Goal: Transaction & Acquisition: Purchase product/service

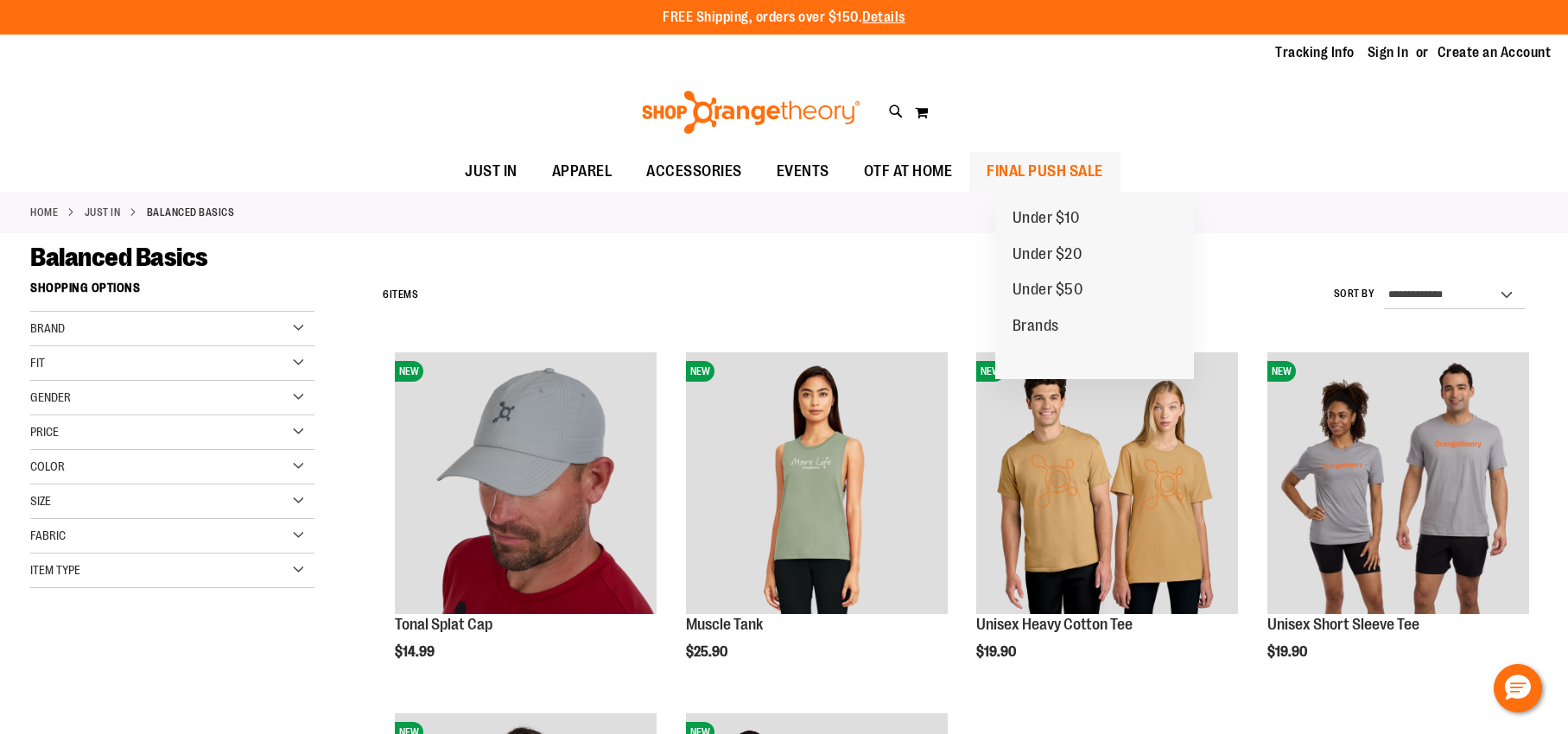
type input "**********"
click at [1098, 167] on span "FINAL PUSH SALE" at bounding box center [1045, 171] width 117 height 39
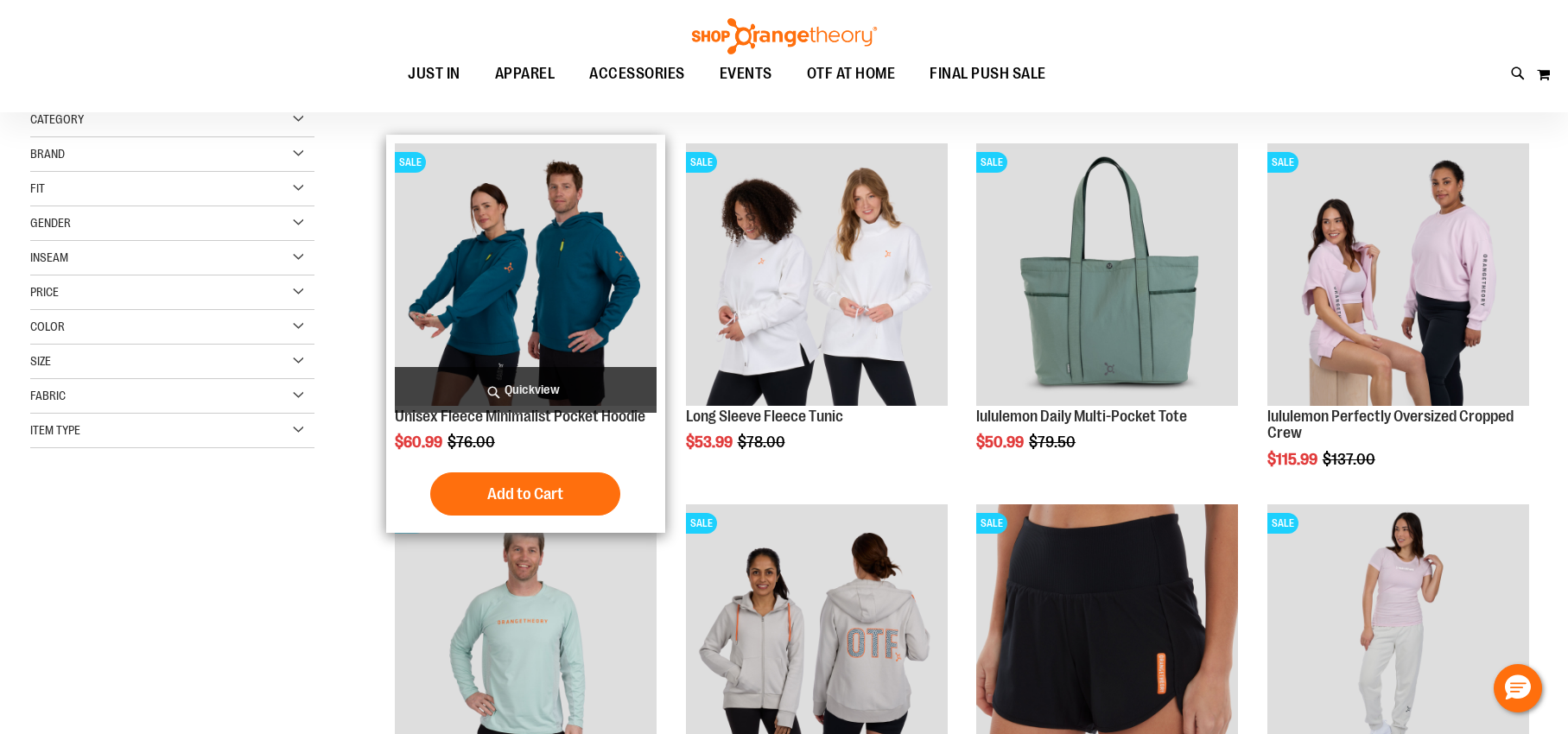
scroll to position [221, 0]
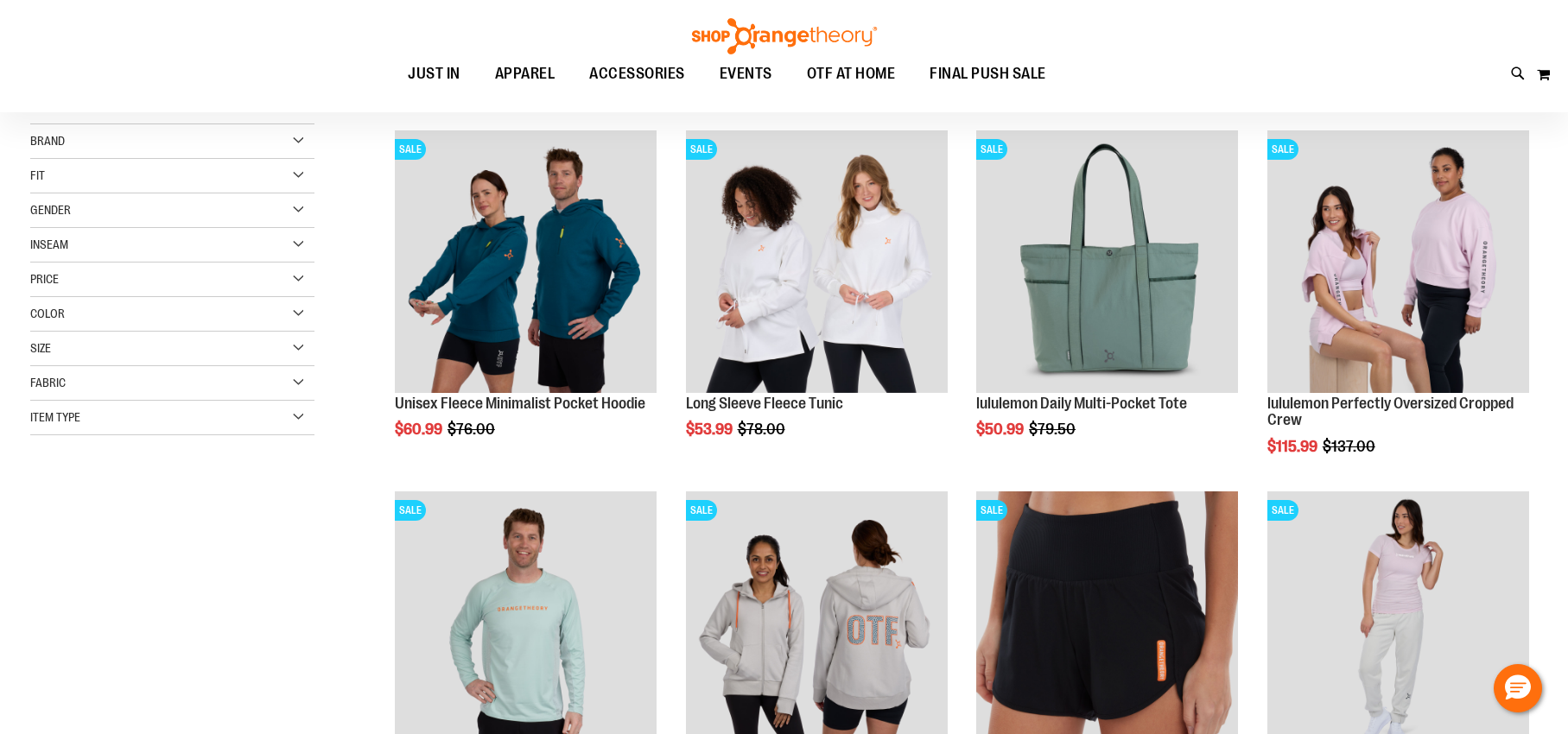
type input "**********"
click at [236, 343] on div "Size" at bounding box center [172, 348] width 285 height 35
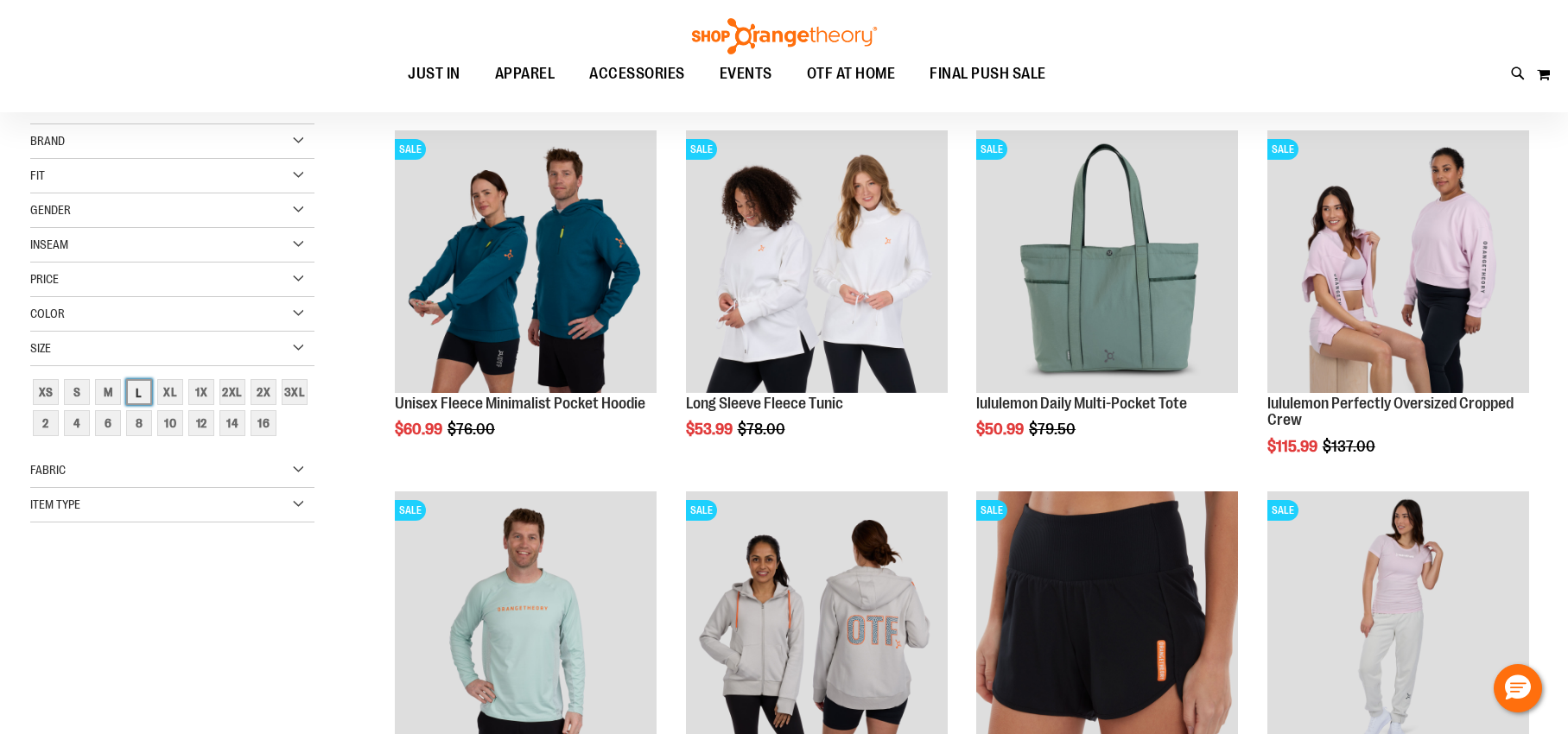
click at [139, 395] on div "L" at bounding box center [139, 392] width 26 height 26
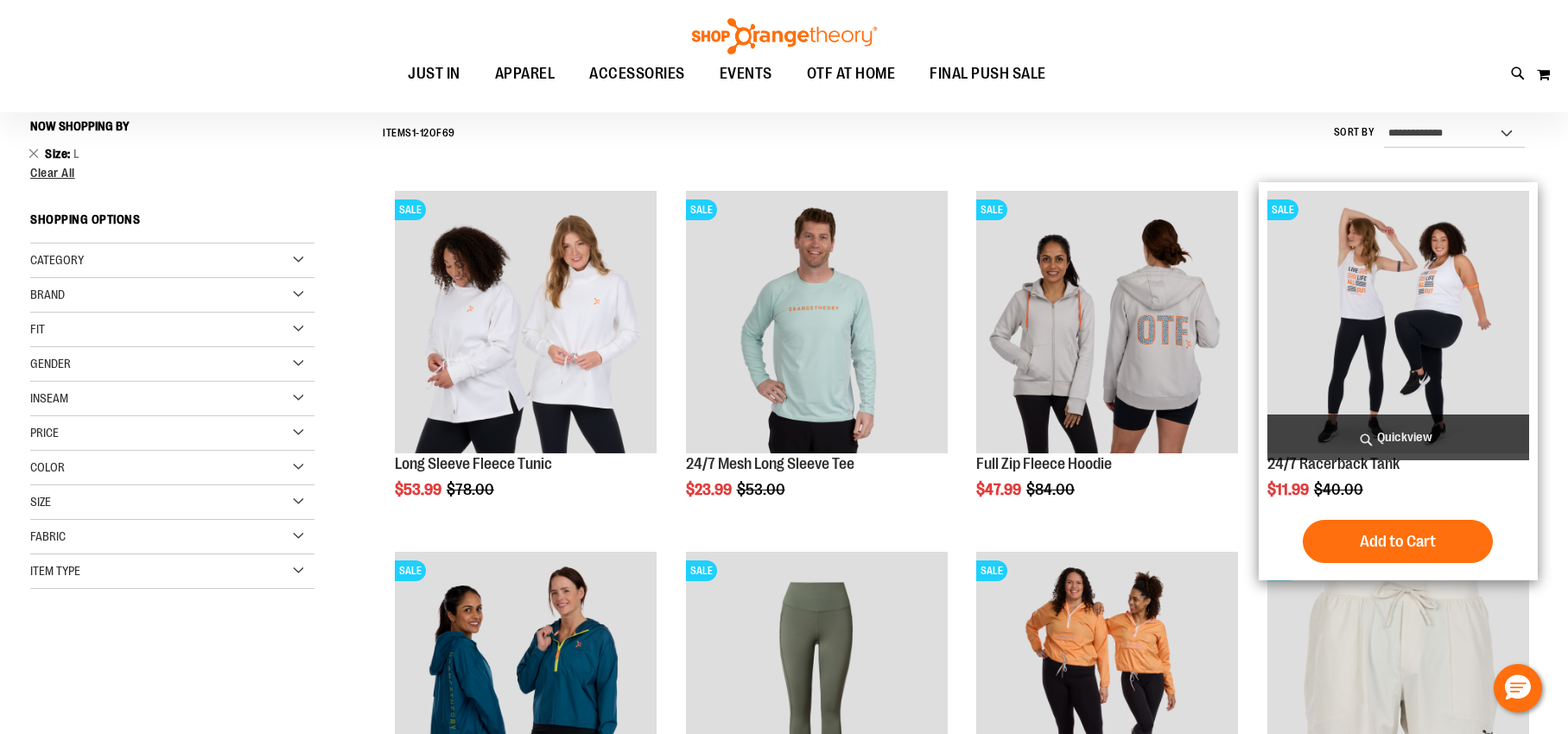
scroll to position [157, 0]
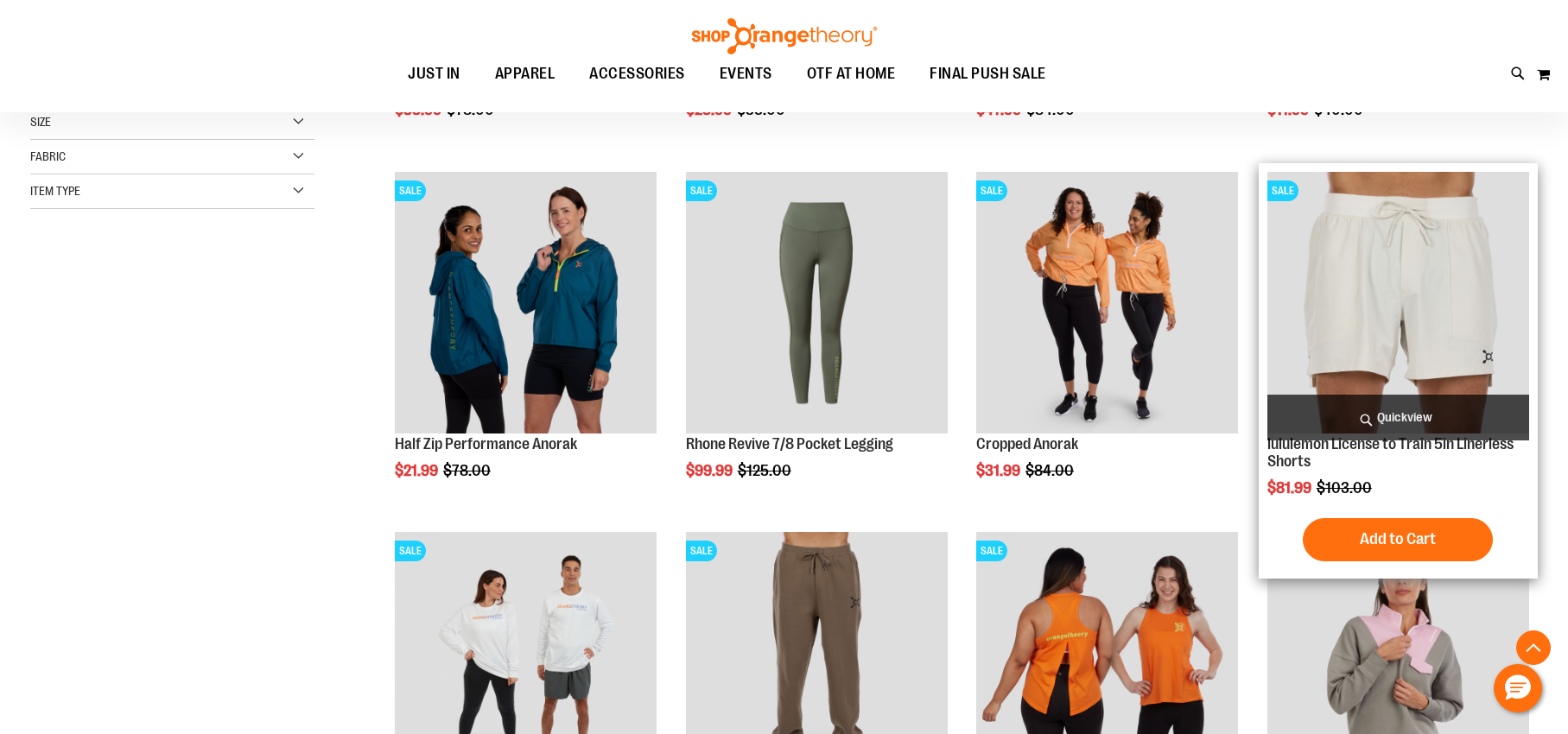
scroll to position [536, 0]
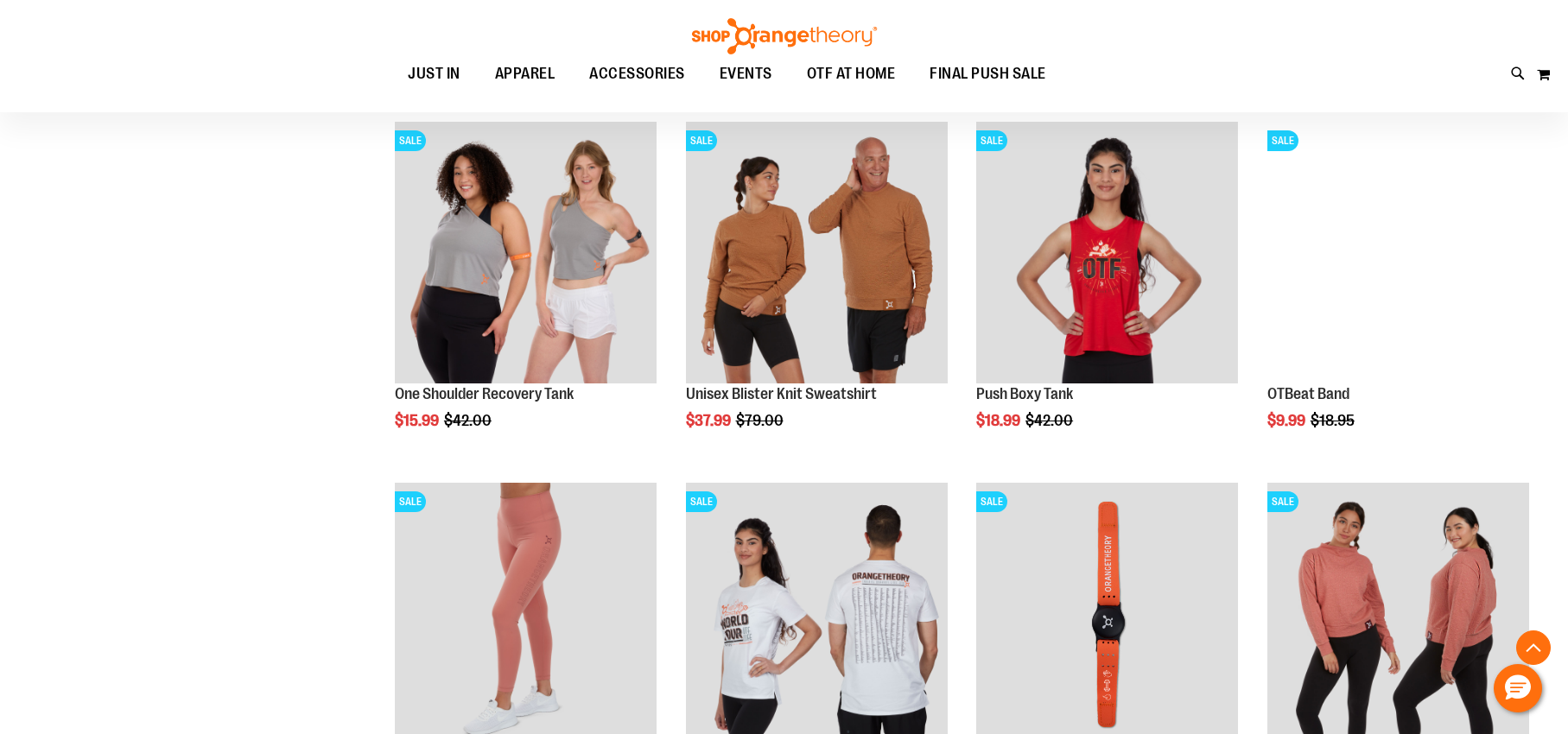
scroll to position [1674, 0]
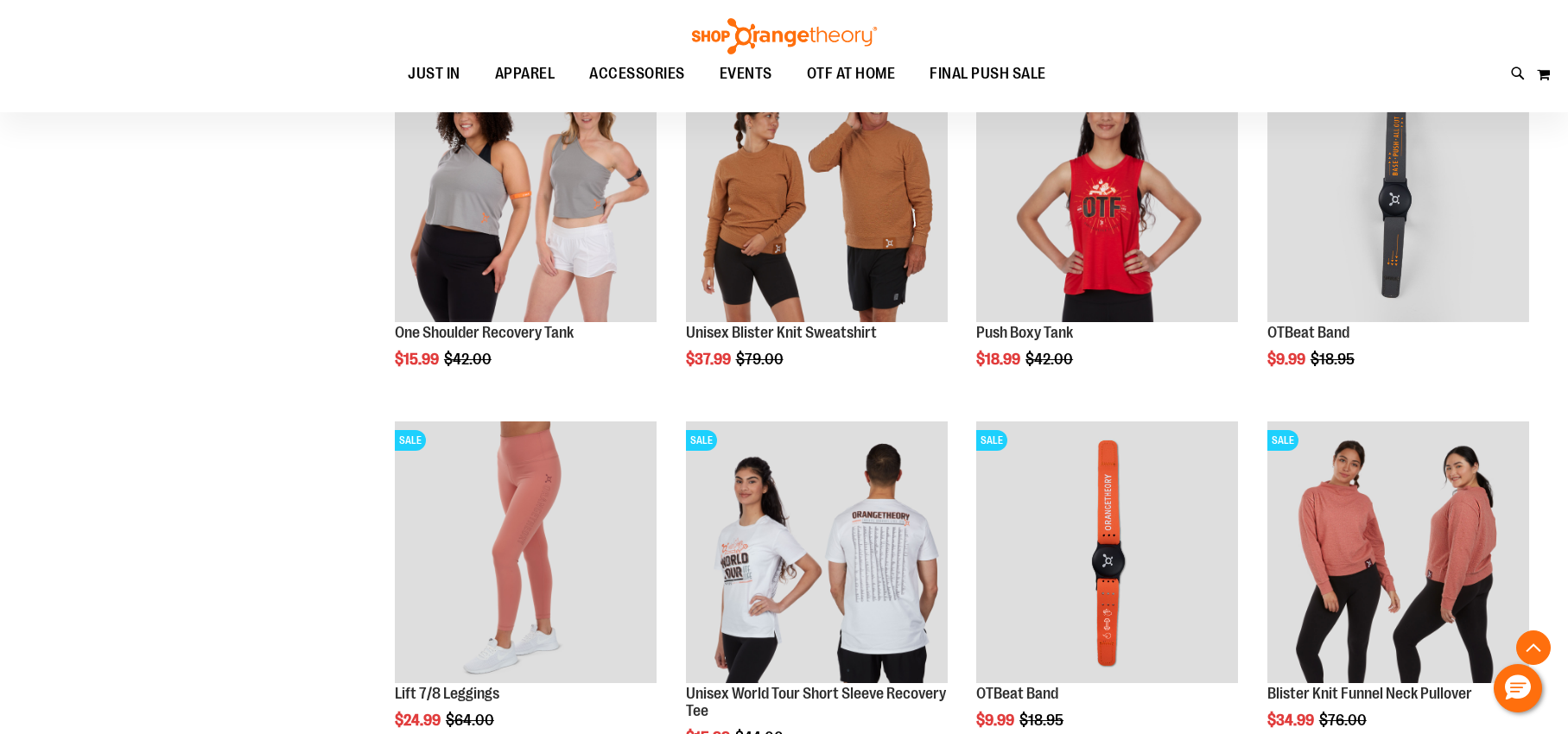
scroll to position [1973, 0]
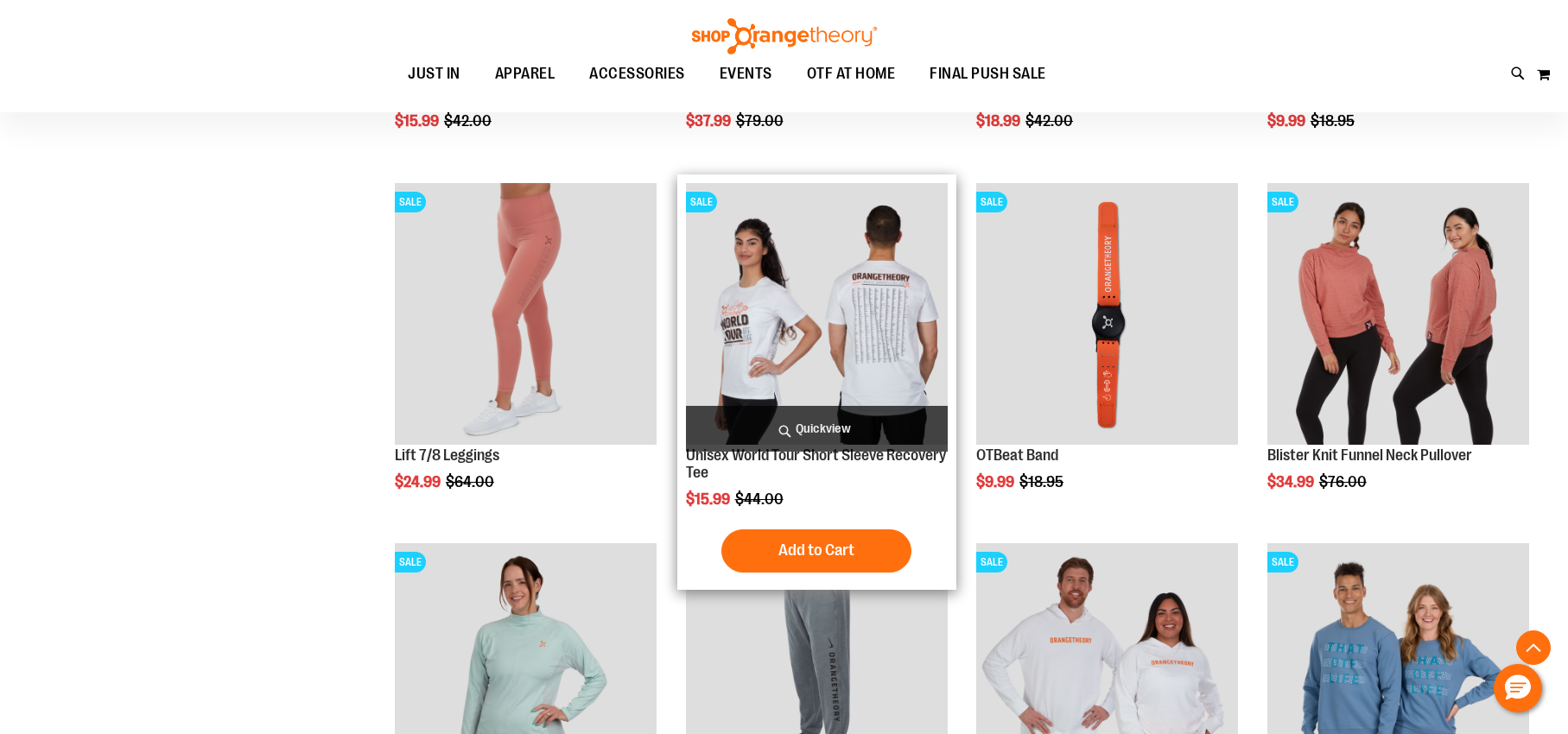
click at [823, 335] on img "product" at bounding box center [817, 315] width 262 height 262
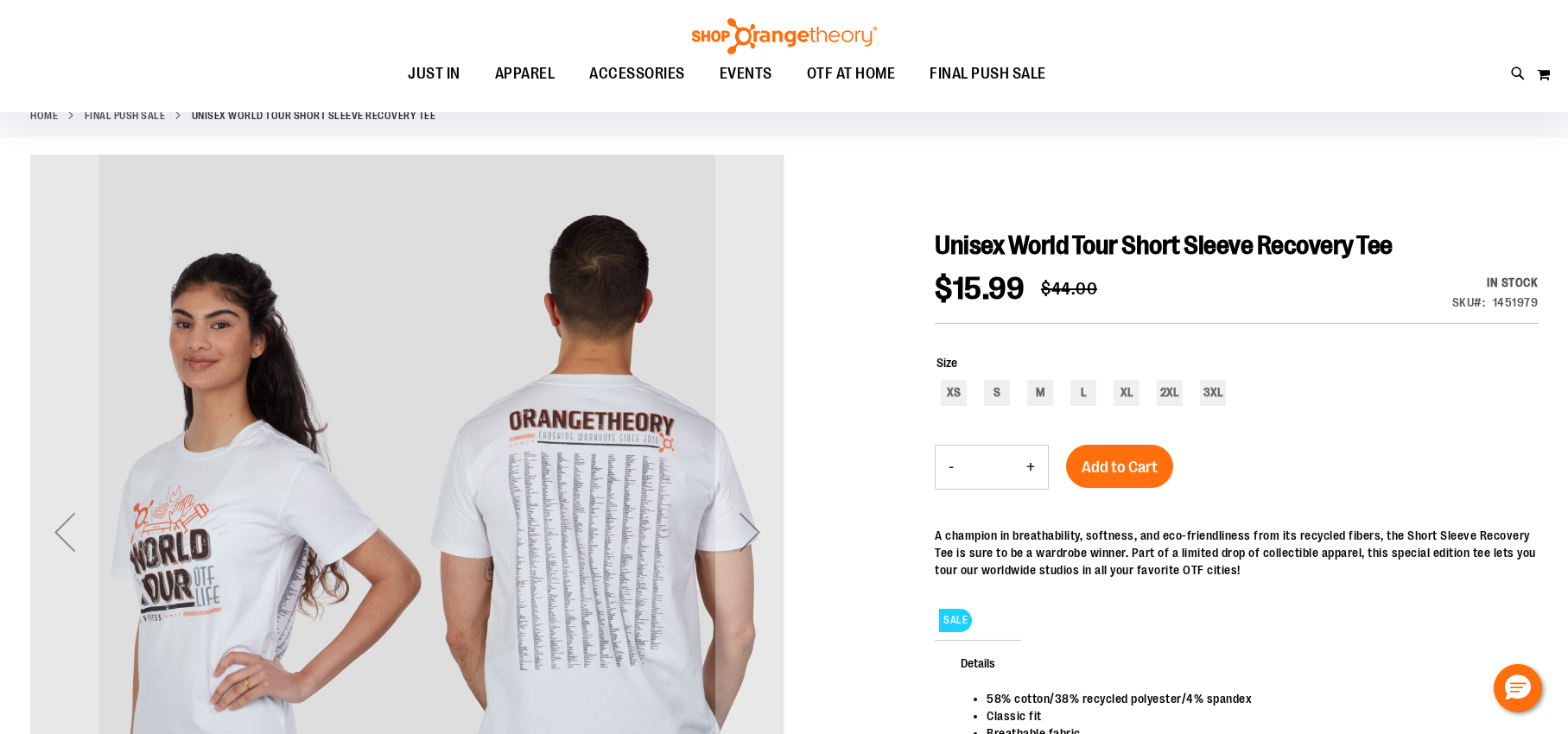
scroll to position [100, 0]
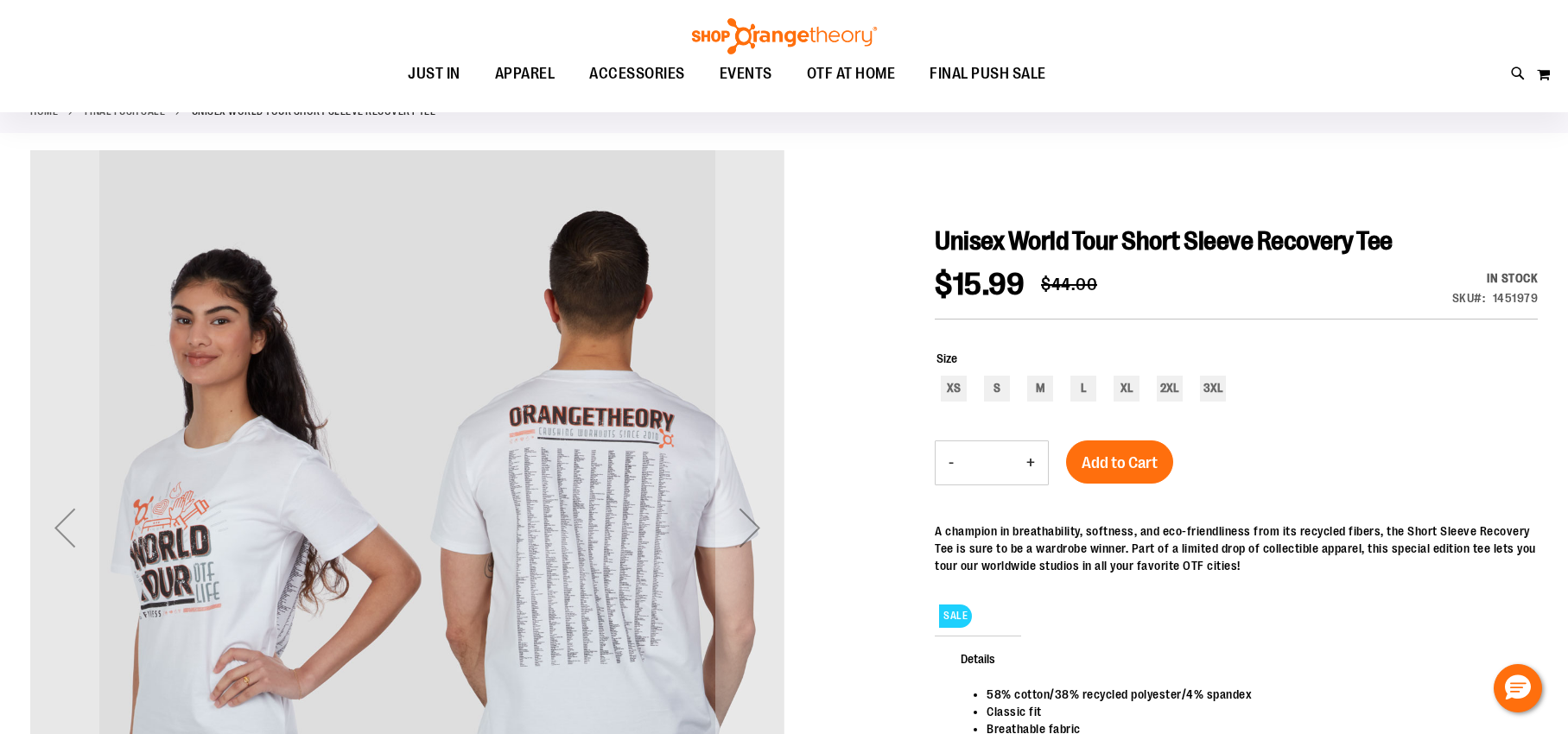
type input "**********"
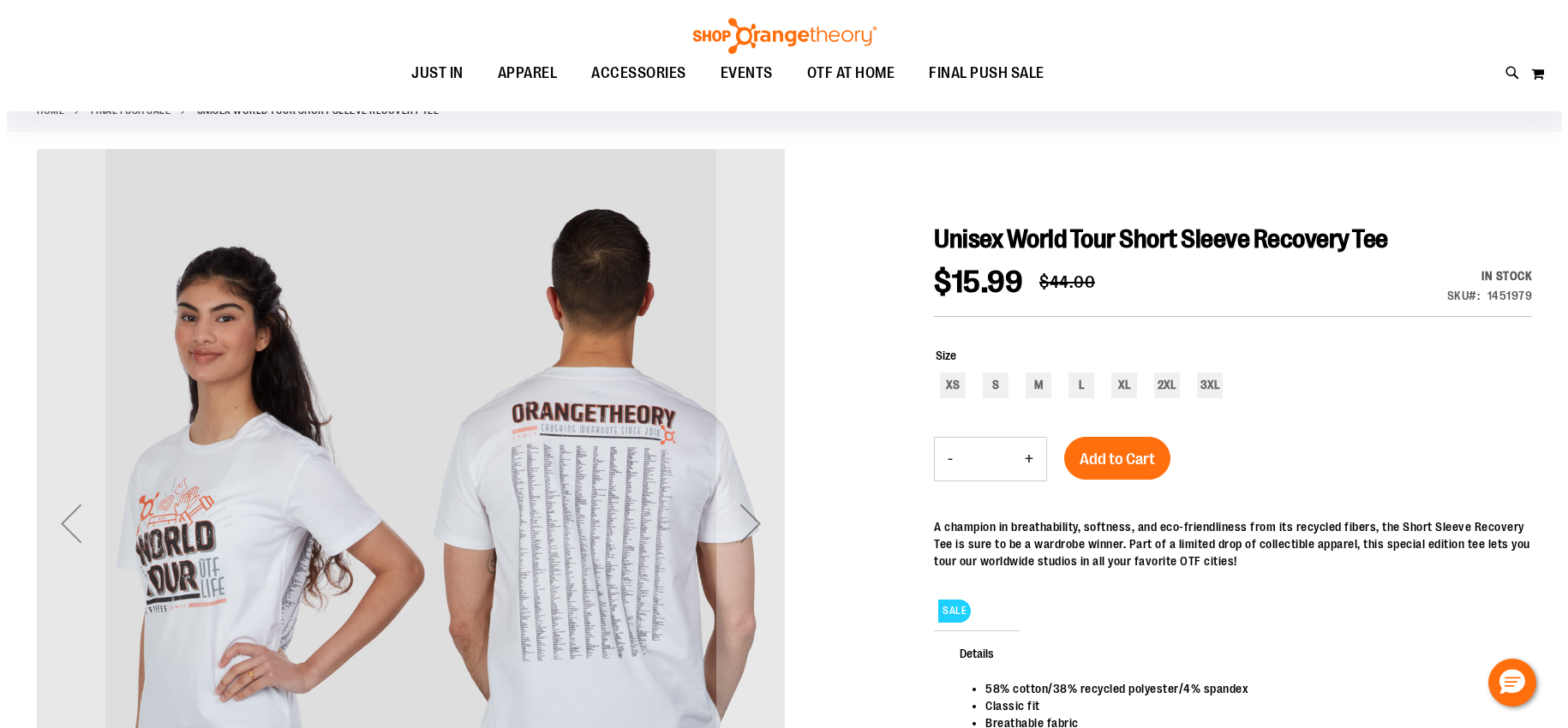
scroll to position [0, 0]
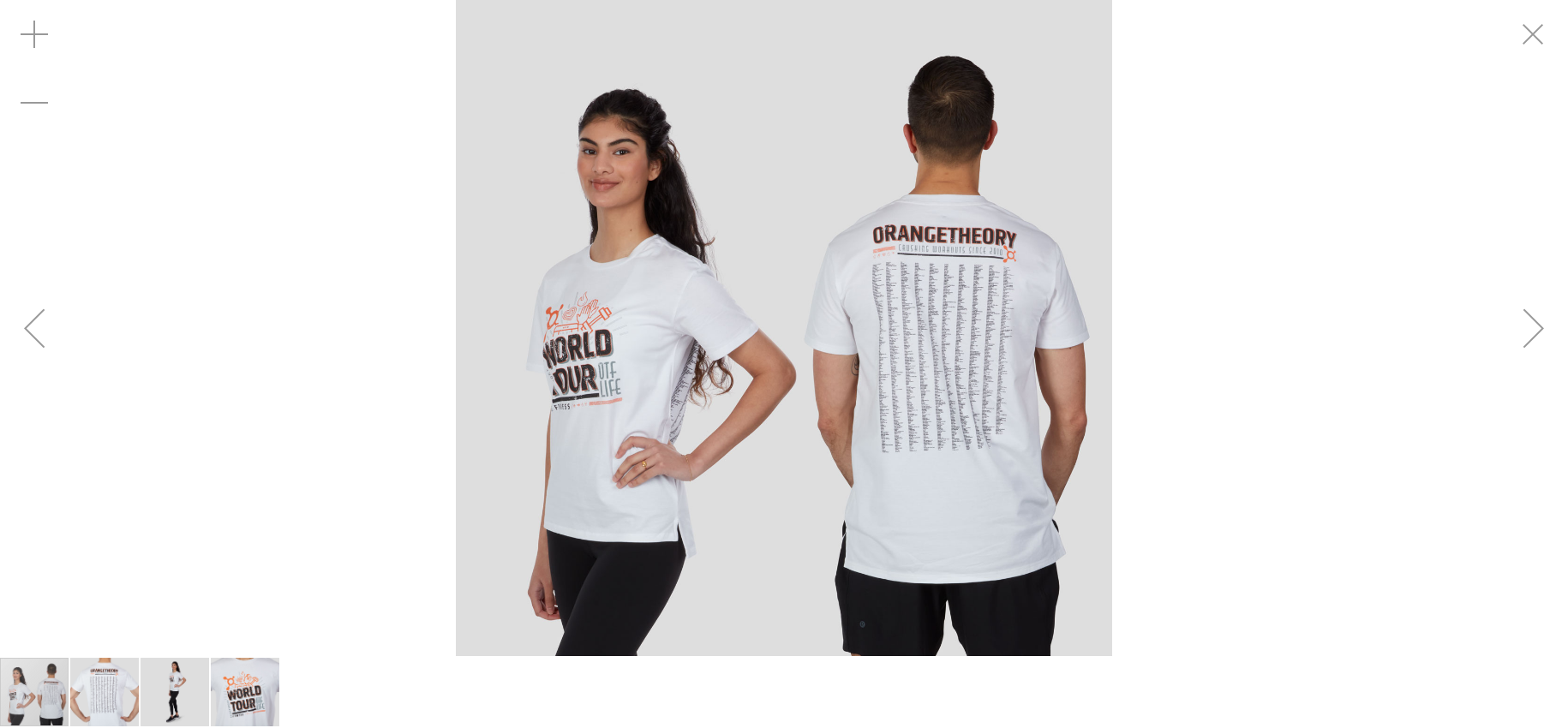
click at [82, 689] on img "image 2 of 4" at bounding box center [105, 693] width 69 height 69
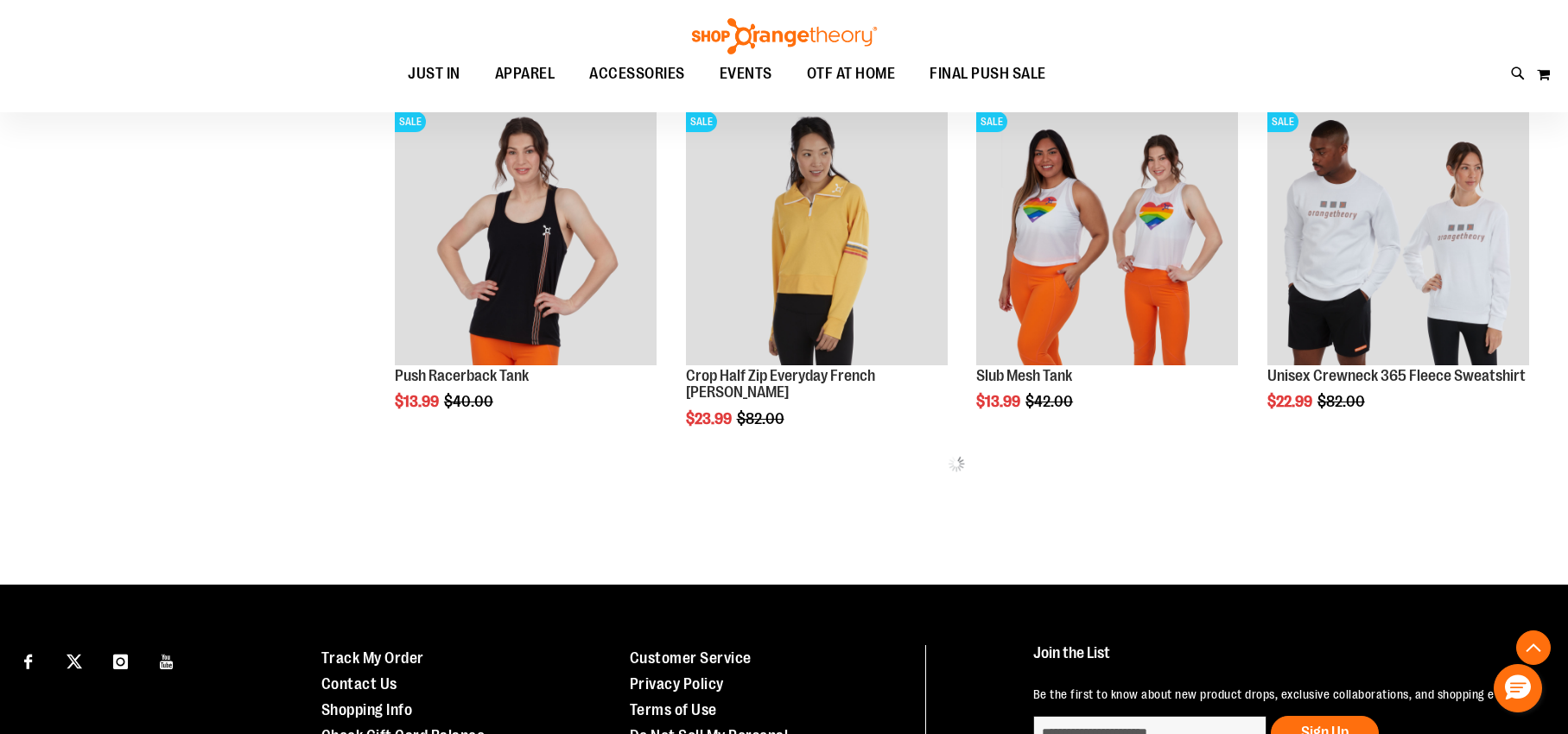
scroll to position [902, 0]
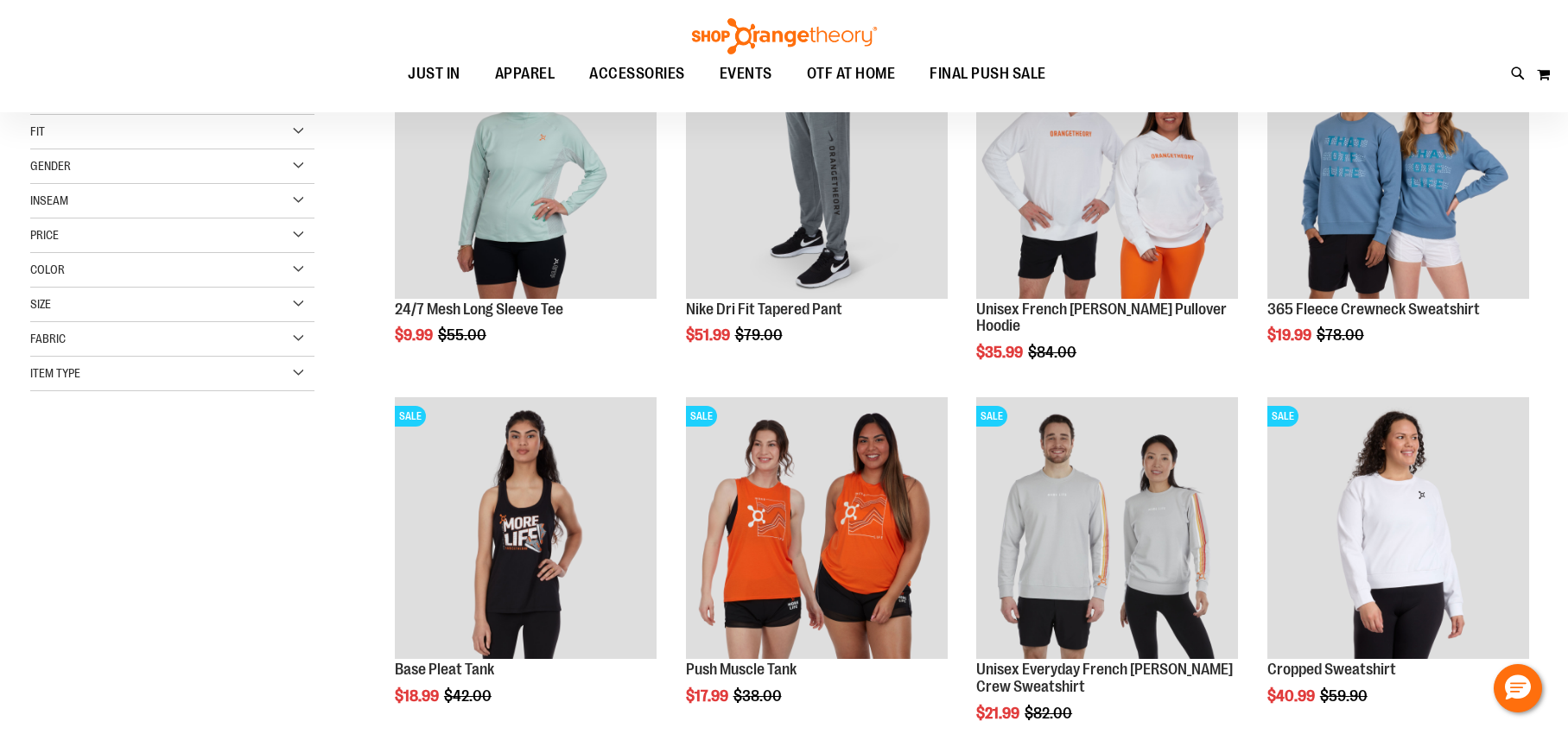
scroll to position [118, 0]
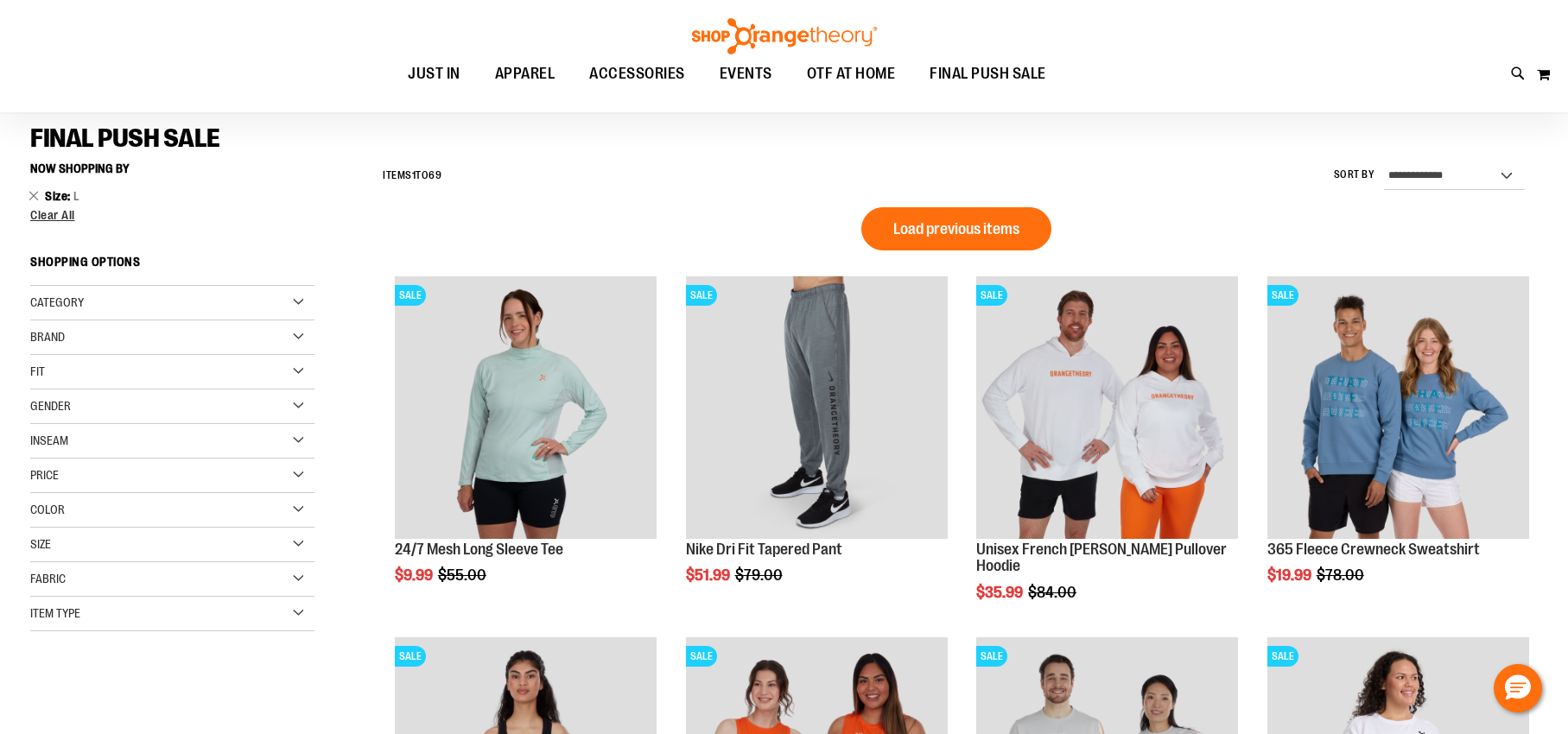
type input "**********"
click at [297, 544] on div "Size" at bounding box center [172, 545] width 285 height 35
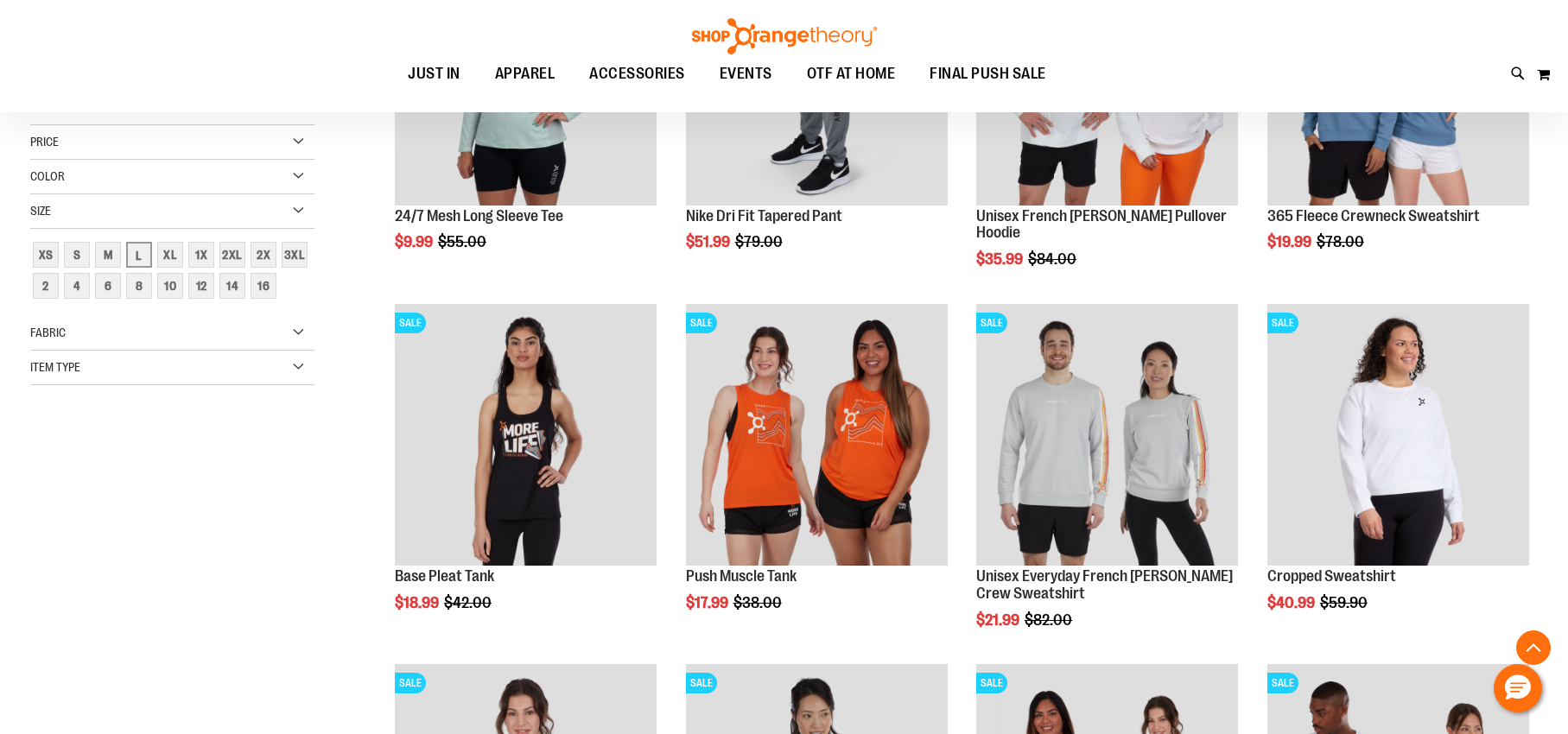
scroll to position [127, 0]
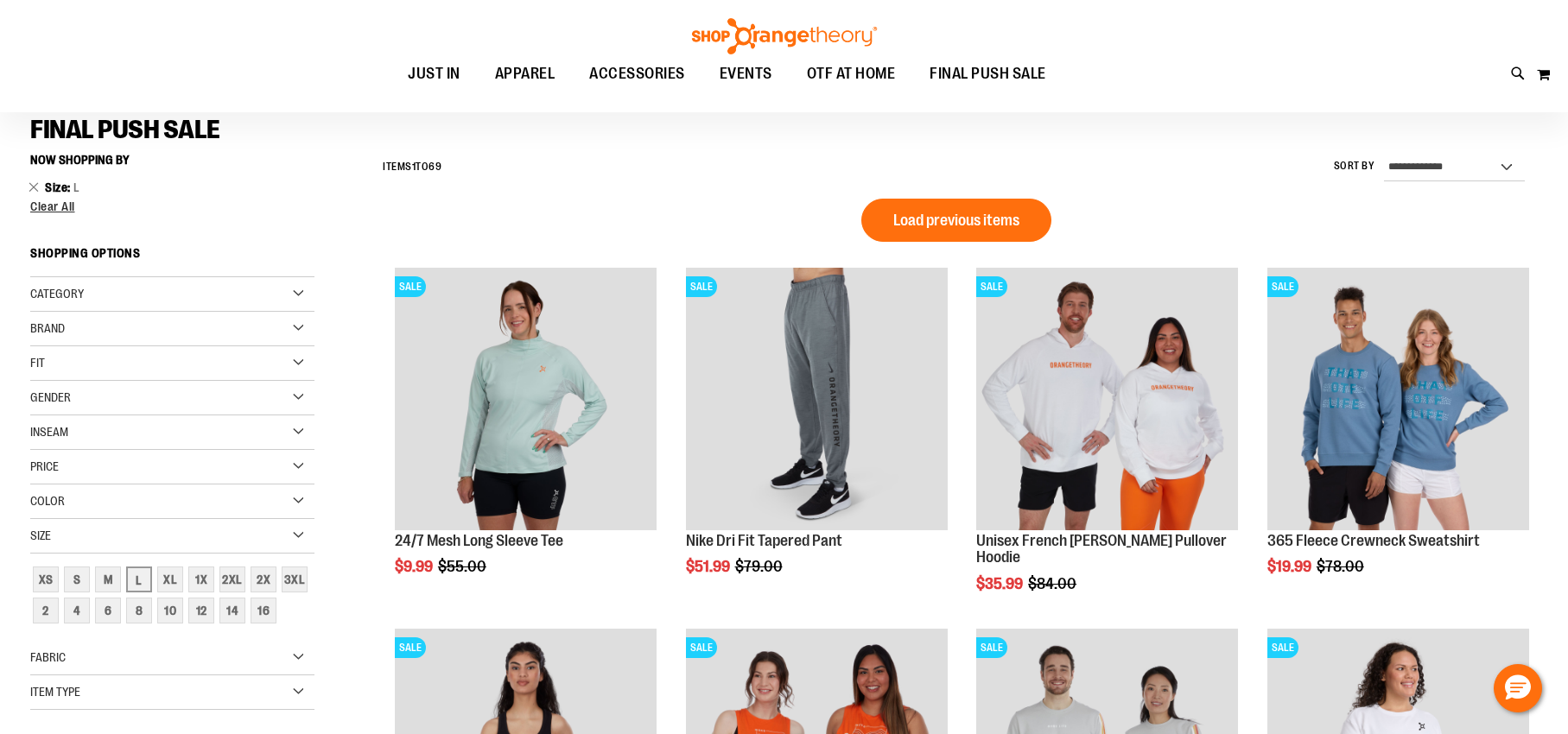
click at [295, 691] on div "Item Type" at bounding box center [172, 693] width 285 height 35
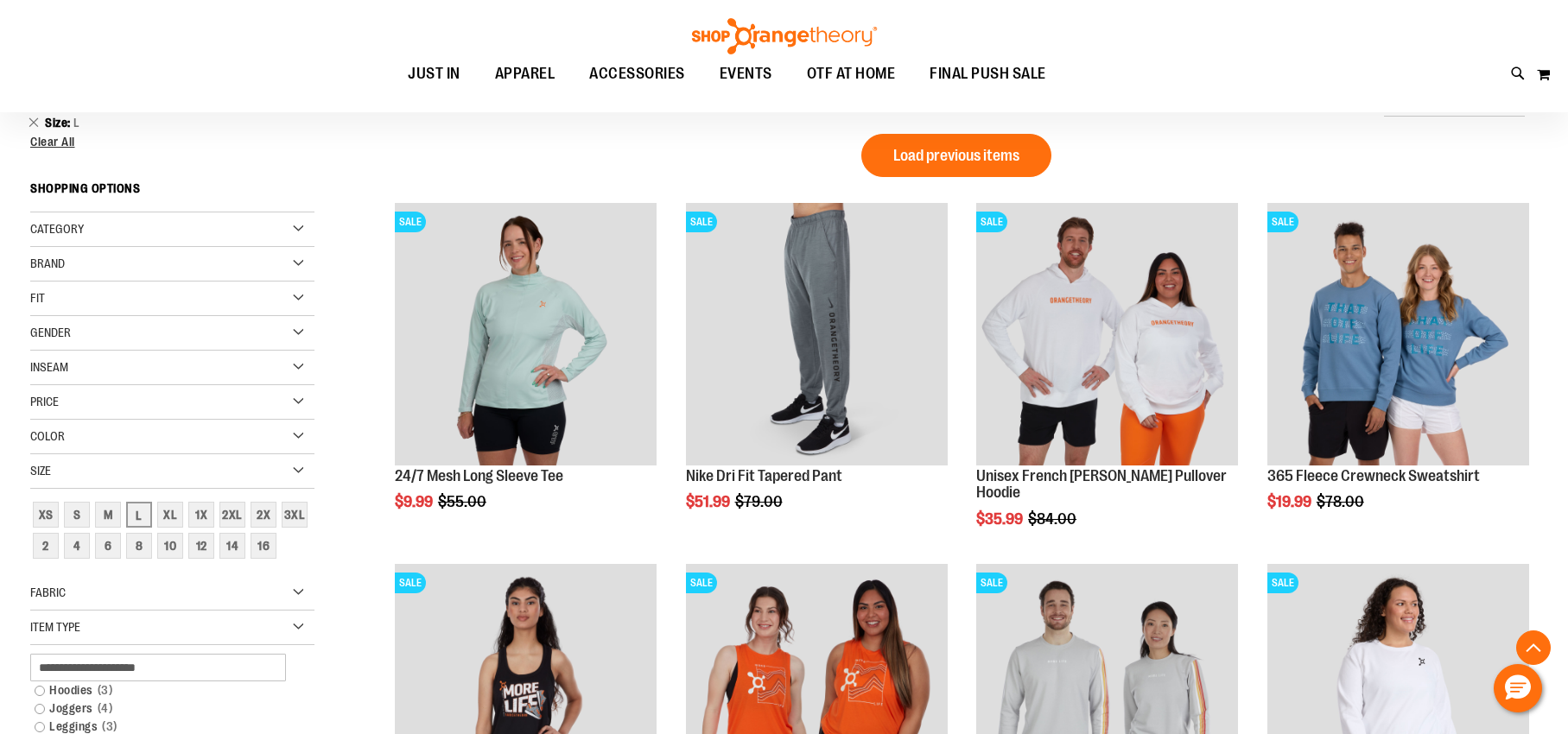
scroll to position [551, 0]
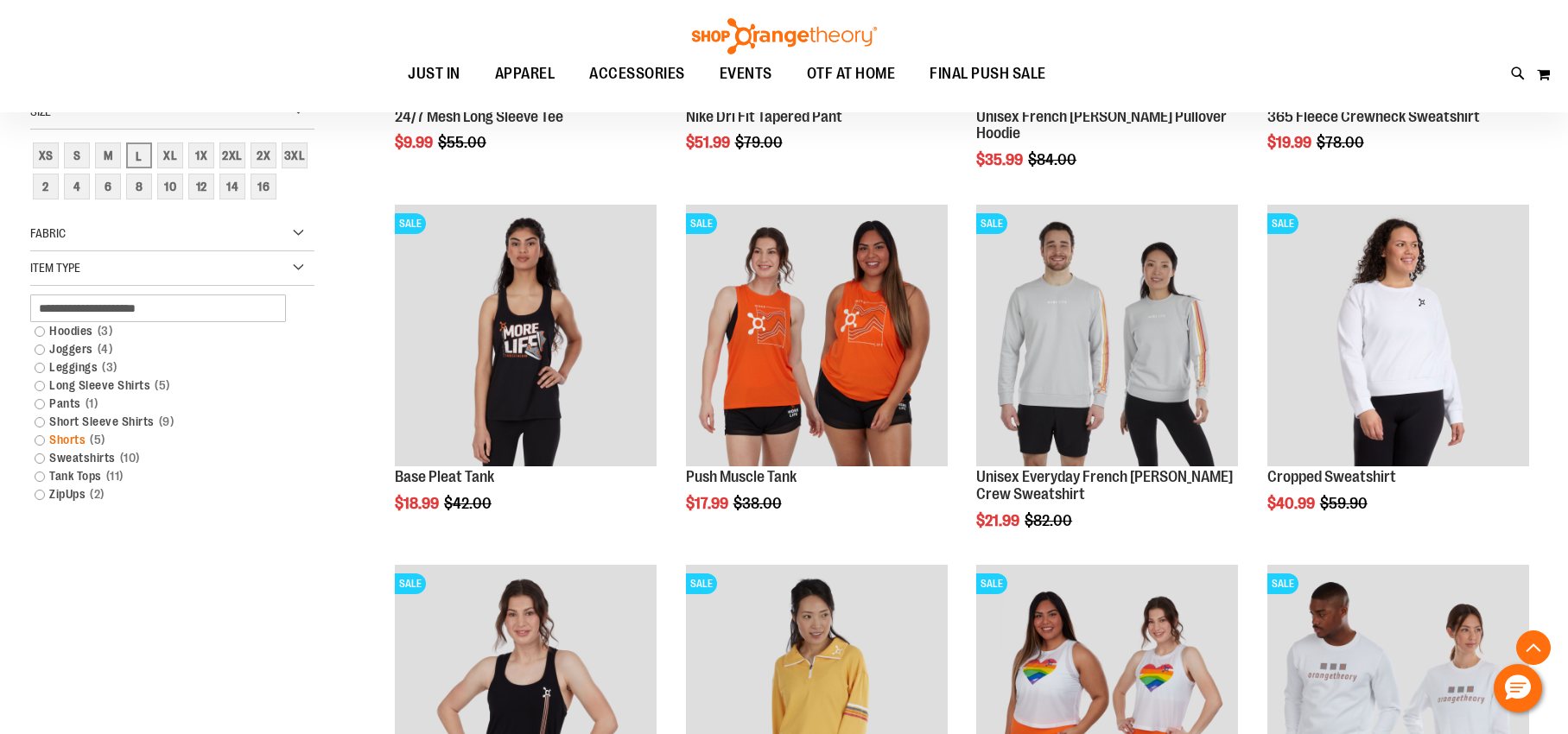
click at [40, 439] on link "Shorts 5 items" at bounding box center [162, 440] width 272 height 18
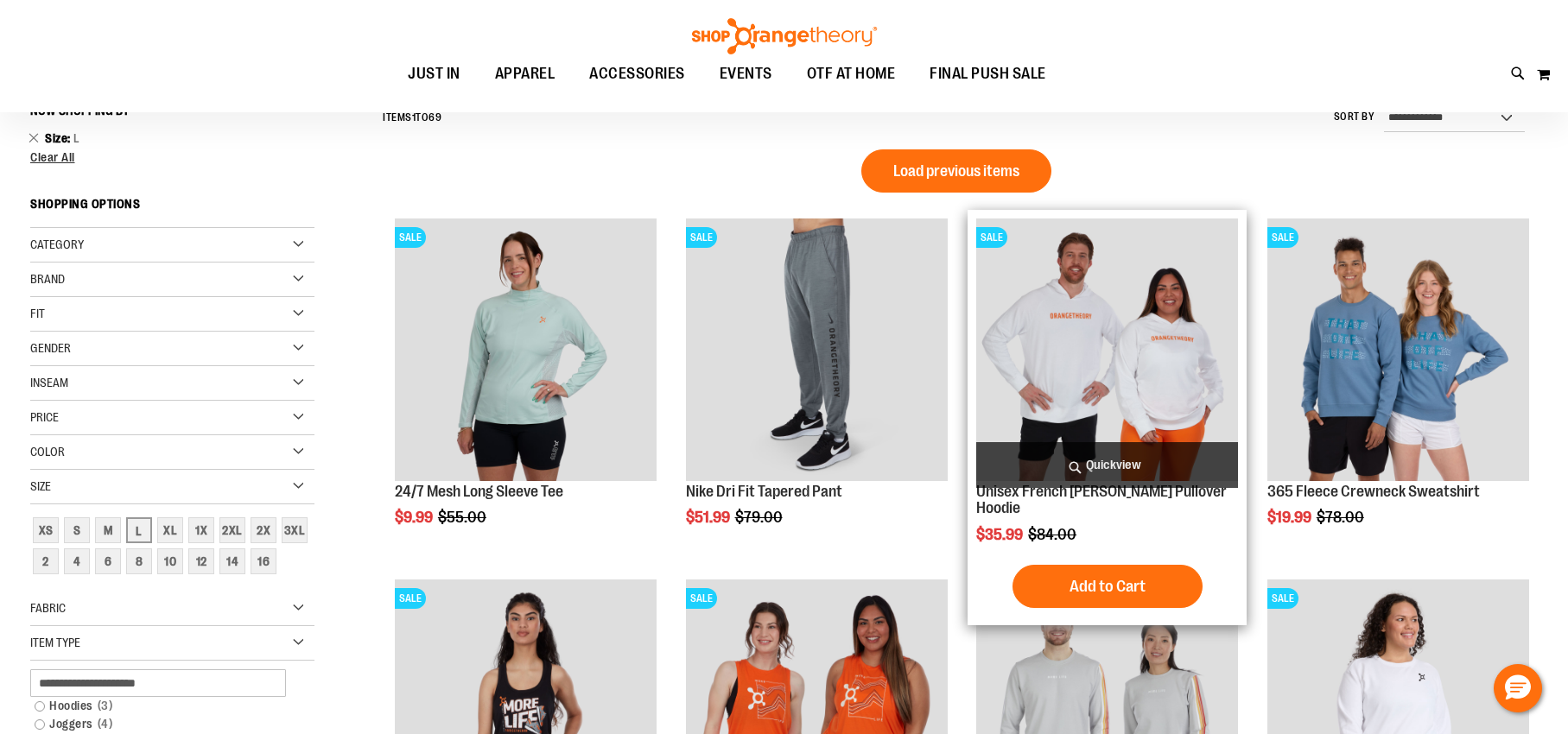
scroll to position [161, 0]
